Goal: Information Seeking & Learning: Learn about a topic

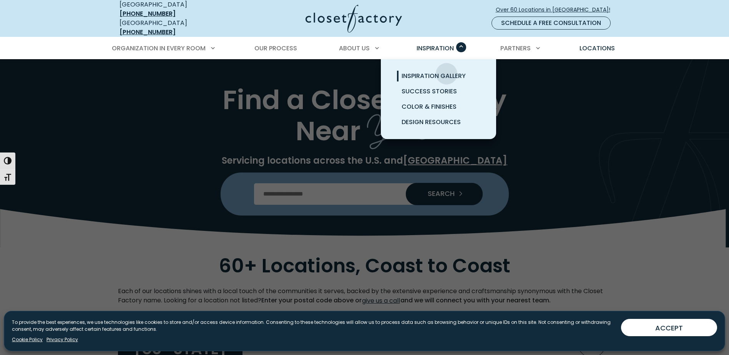
click at [446, 71] on span "Inspiration Gallery" at bounding box center [433, 75] width 64 height 9
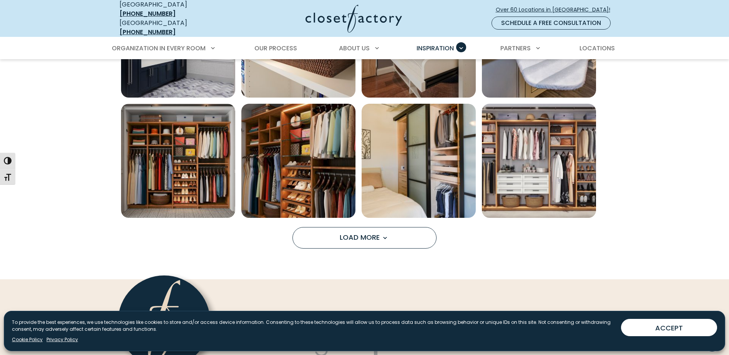
scroll to position [576, 0]
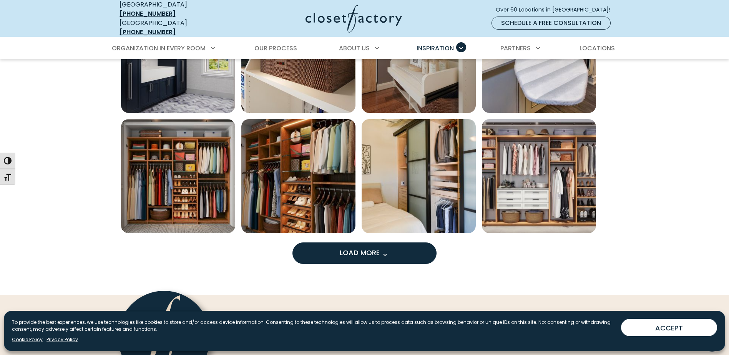
click at [366, 248] on span "Load More" at bounding box center [364, 253] width 50 height 10
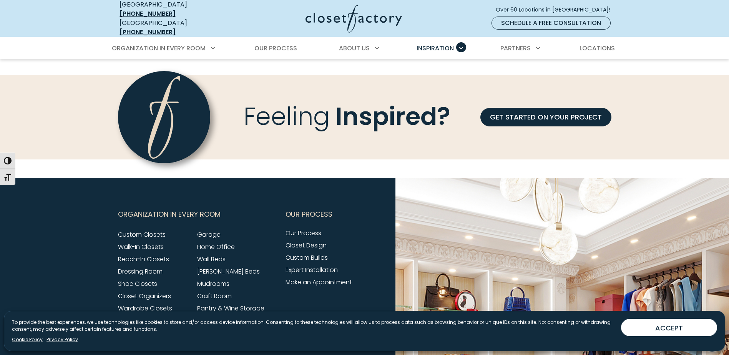
scroll to position [1238, 0]
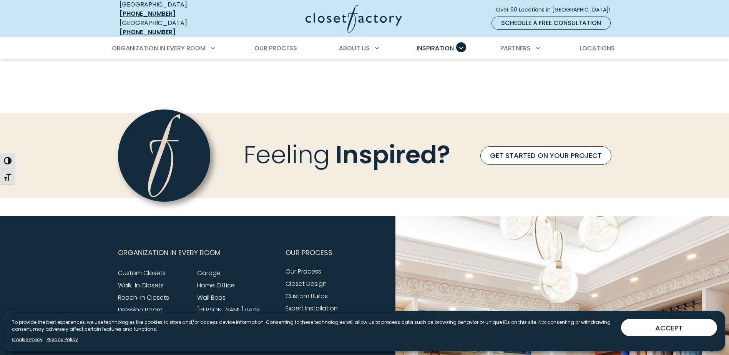
click at [558, 151] on link "GET STARTED ON YOUR PROJECT" at bounding box center [545, 155] width 131 height 18
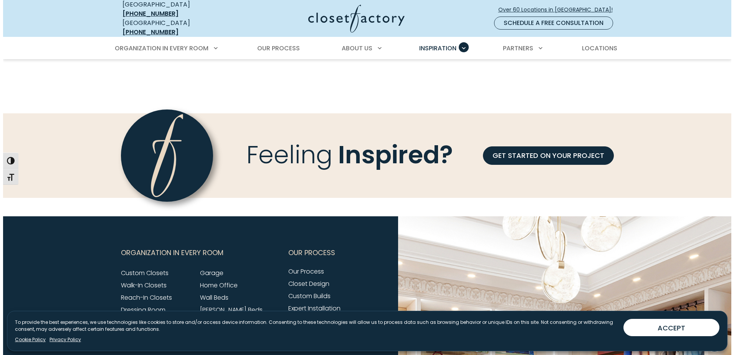
scroll to position [1239, 0]
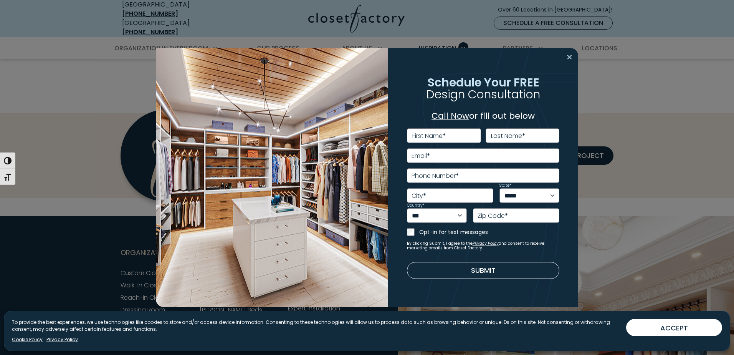
click at [571, 59] on button "Close modal" at bounding box center [569, 57] width 11 height 12
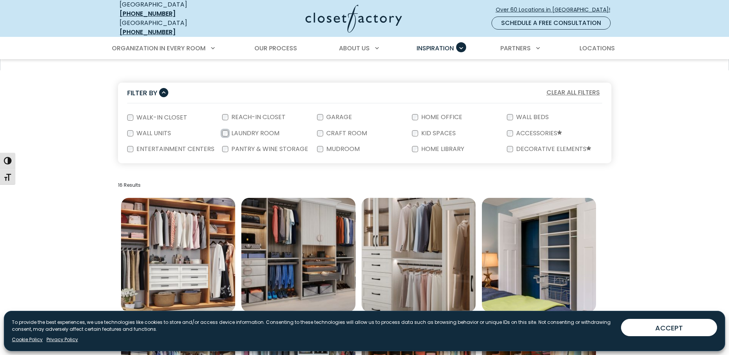
scroll to position [124, 0]
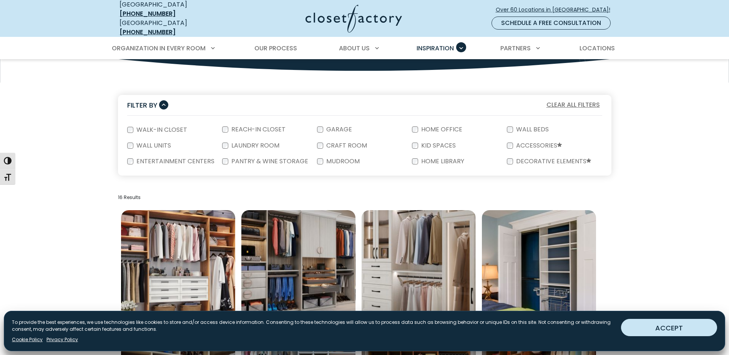
click at [661, 327] on button "ACCEPT" at bounding box center [669, 327] width 96 height 17
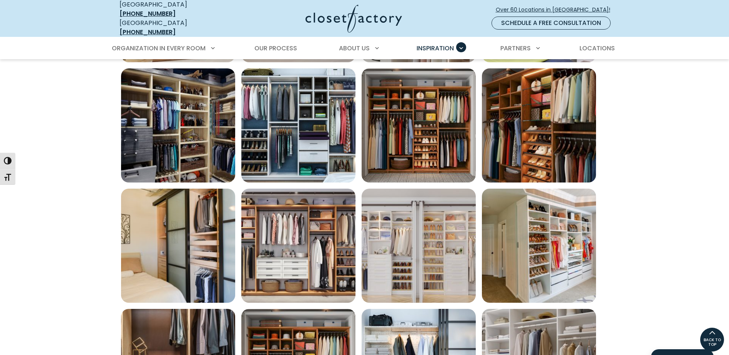
scroll to position [355, 0]
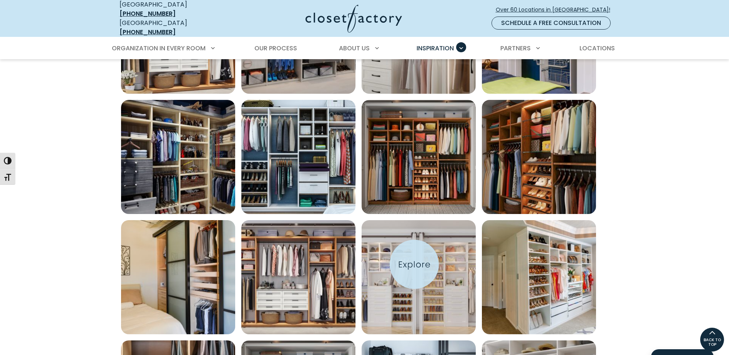
click at [414, 264] on img "Open inspiration gallery to preview enlarged image" at bounding box center [418, 277] width 114 height 114
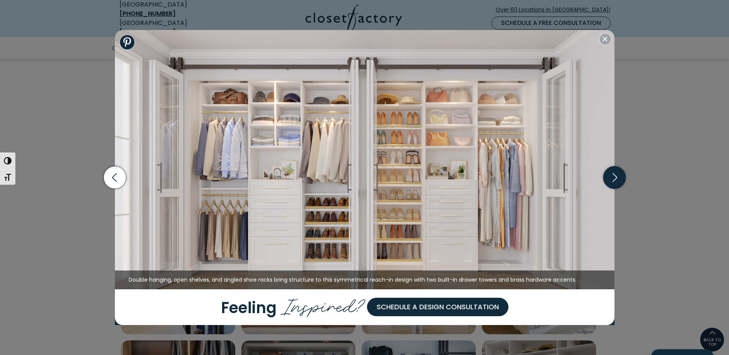
click at [611, 178] on icon "button" at bounding box center [614, 177] width 23 height 23
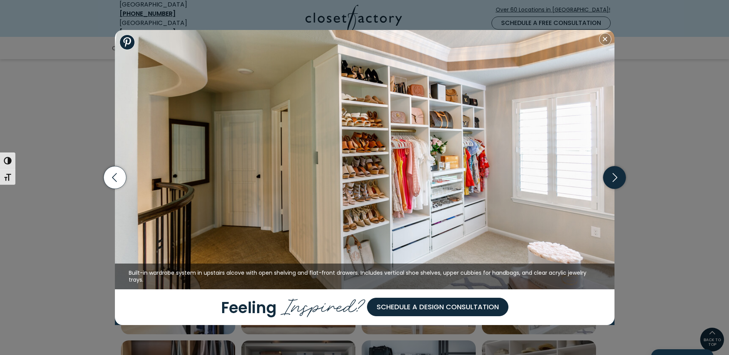
click at [611, 178] on icon "button" at bounding box center [614, 177] width 23 height 23
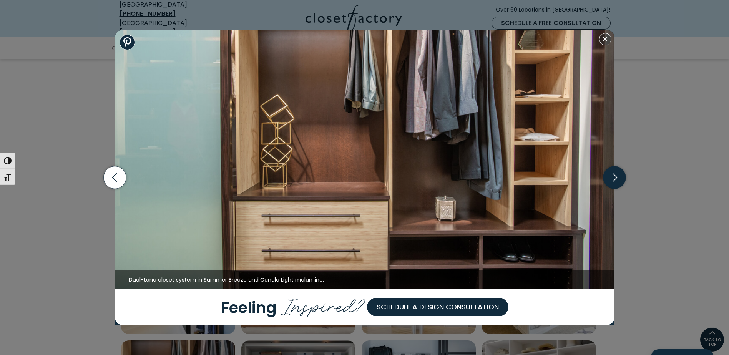
click at [611, 178] on icon "button" at bounding box center [614, 177] width 23 height 23
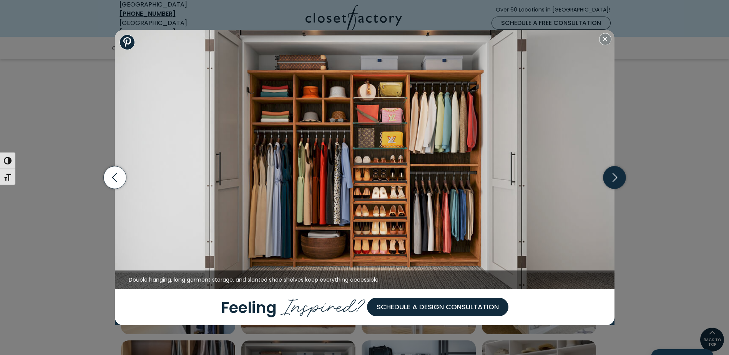
click at [611, 178] on icon "button" at bounding box center [614, 177] width 23 height 23
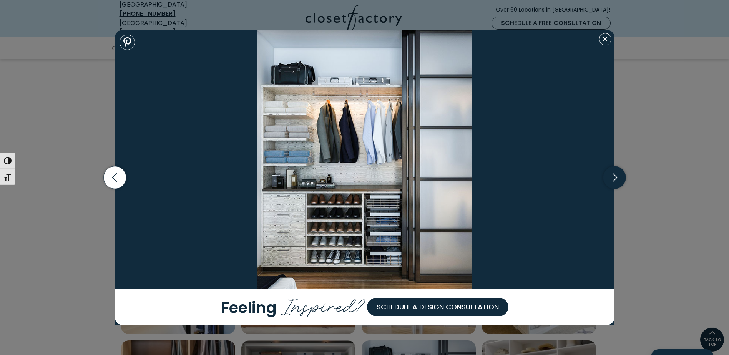
click at [611, 178] on icon "button" at bounding box center [614, 177] width 23 height 23
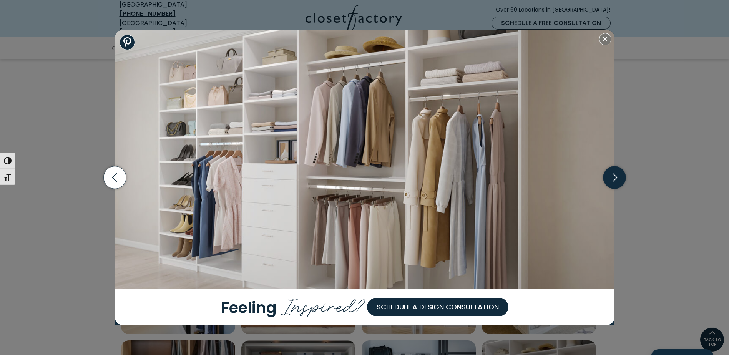
click at [611, 178] on icon "button" at bounding box center [614, 177] width 23 height 23
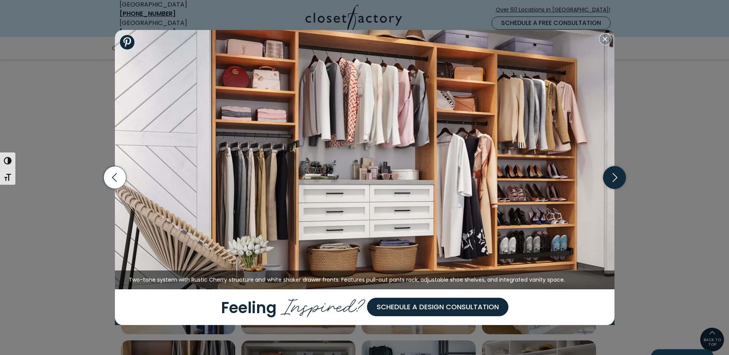
click at [612, 178] on icon "button" at bounding box center [614, 177] width 23 height 23
